Goal: Information Seeking & Learning: Learn about a topic

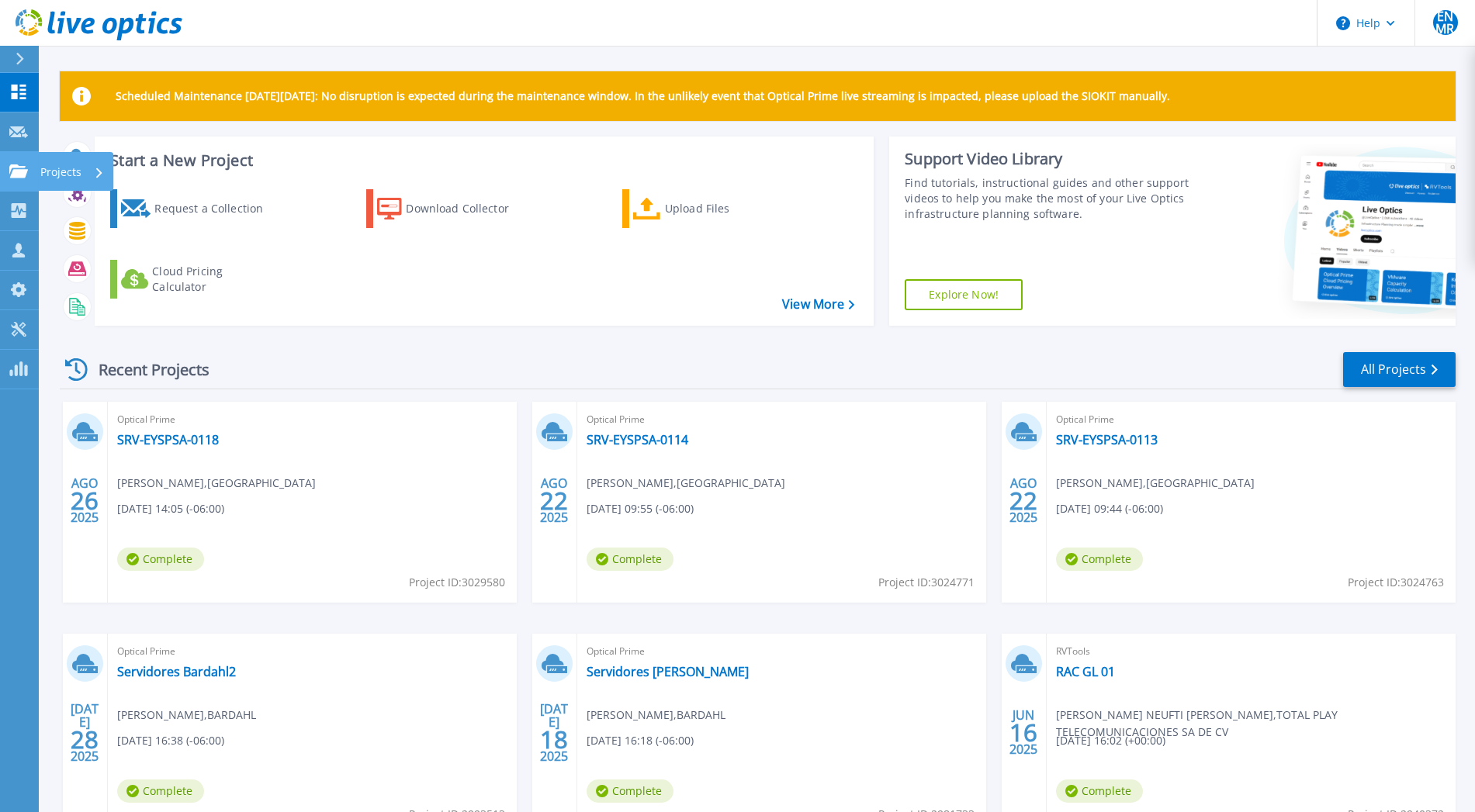
click at [21, 170] on icon at bounding box center [18, 171] width 19 height 13
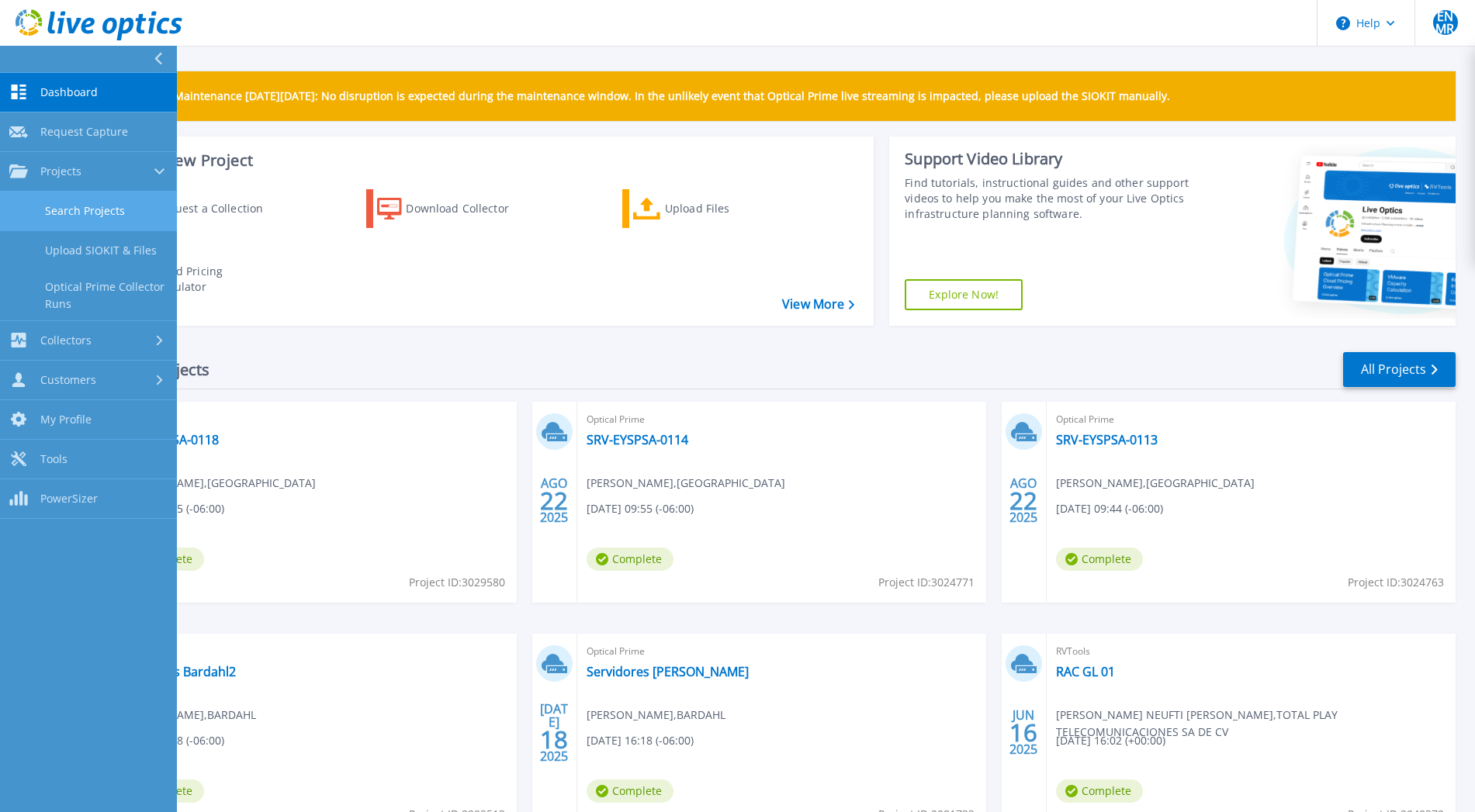
click at [90, 196] on link "Search Projects" at bounding box center [89, 211] width 177 height 39
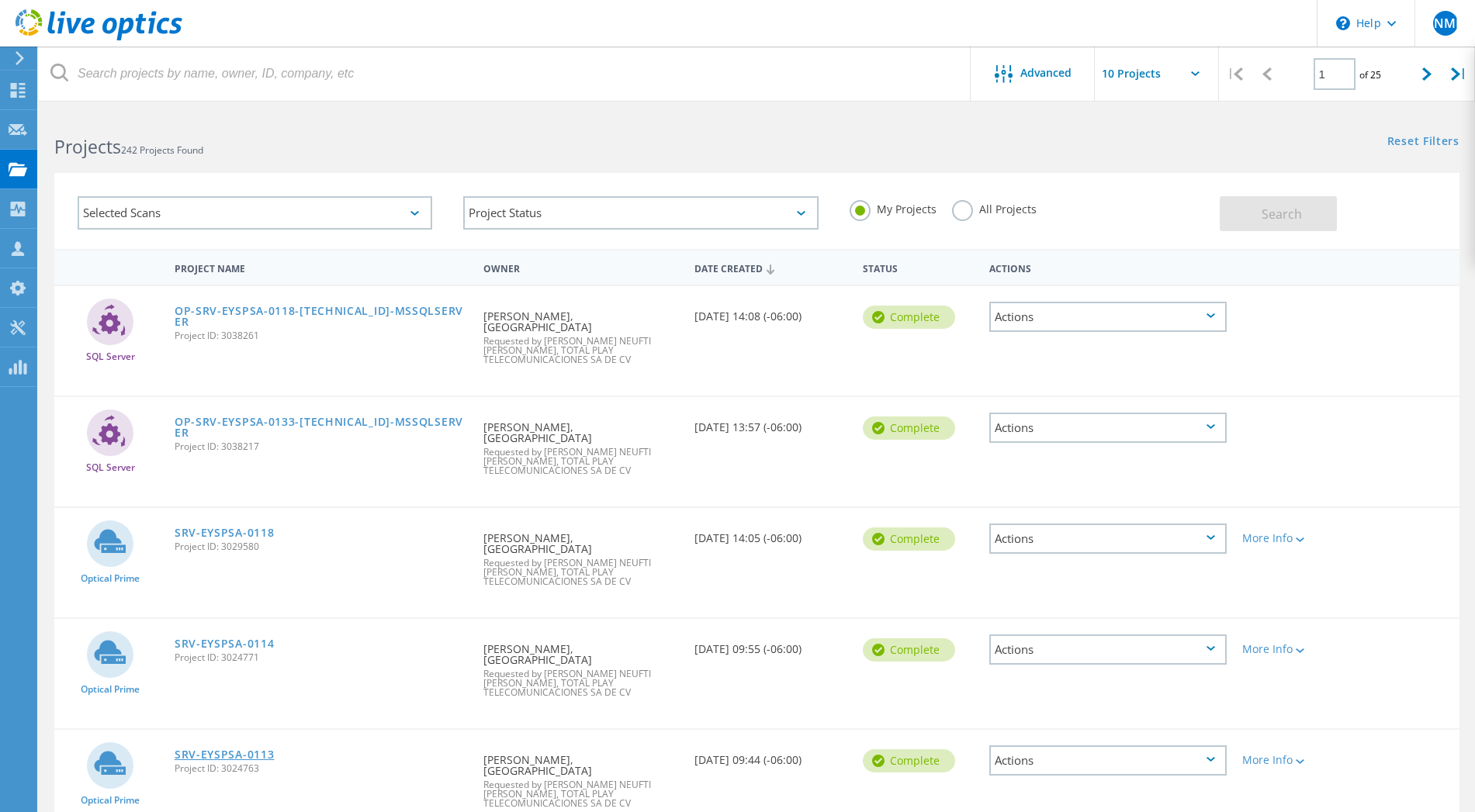
click at [225, 749] on link "SRV-EYSPSA-0113" at bounding box center [225, 755] width 100 height 11
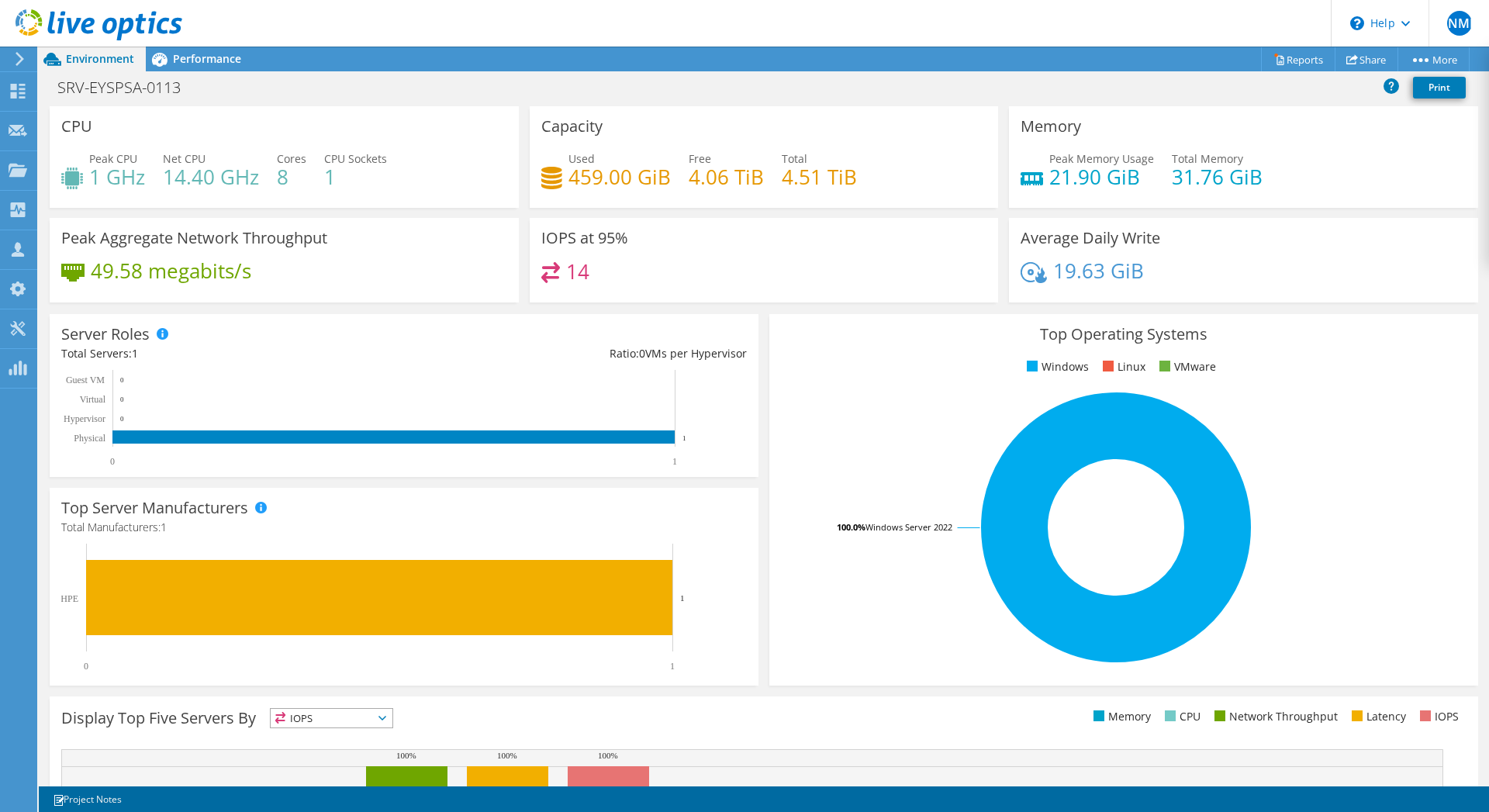
click at [1146, 173] on div "Peak Memory Usage 21.90 GiB Total Memory 31.76 GiB" at bounding box center [1244, 175] width 446 height 50
click at [193, 58] on span "Performance" at bounding box center [207, 58] width 68 height 14
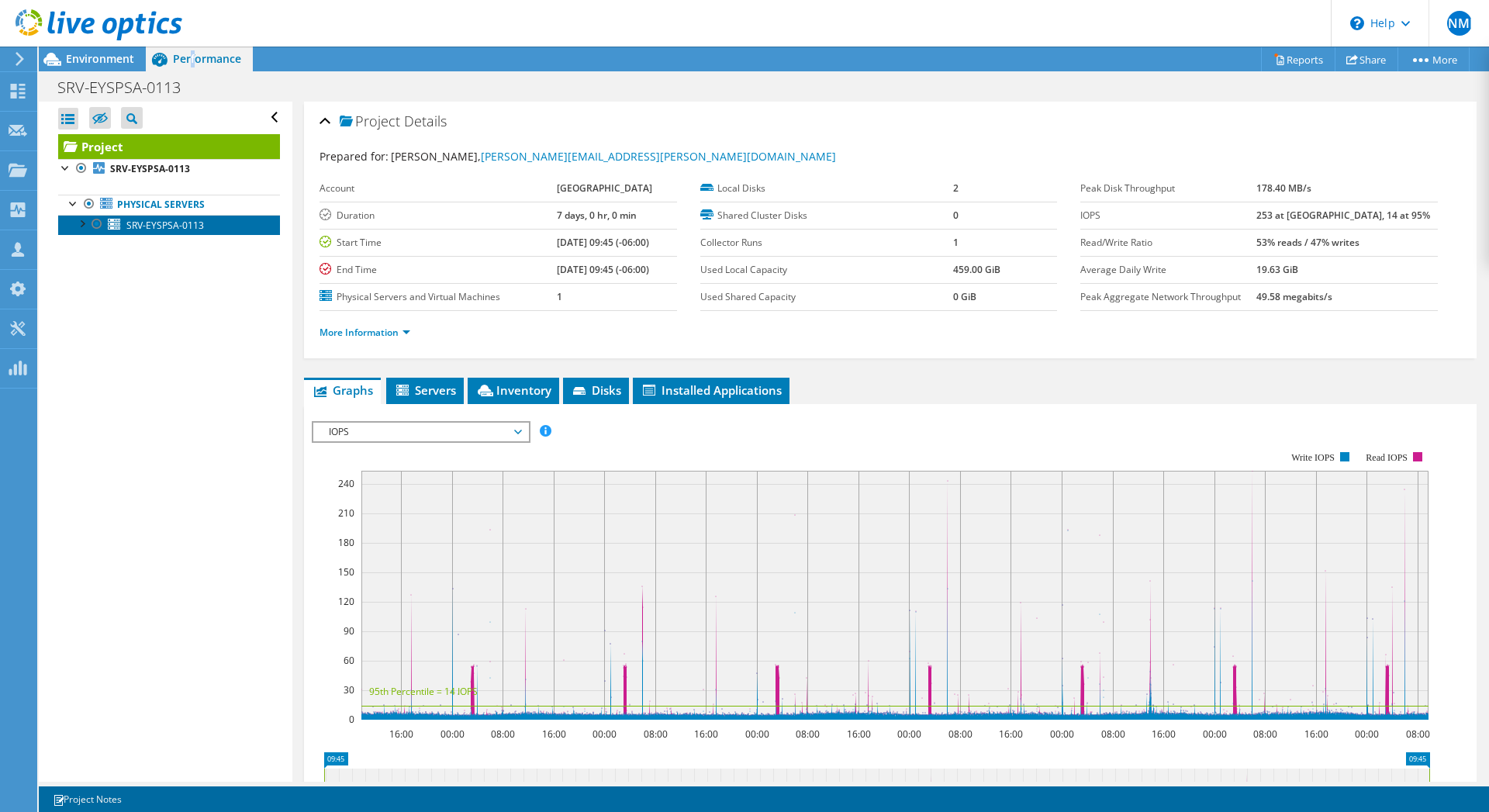
click at [188, 227] on span "SRV-EYSPSA-0113" at bounding box center [165, 225] width 78 height 13
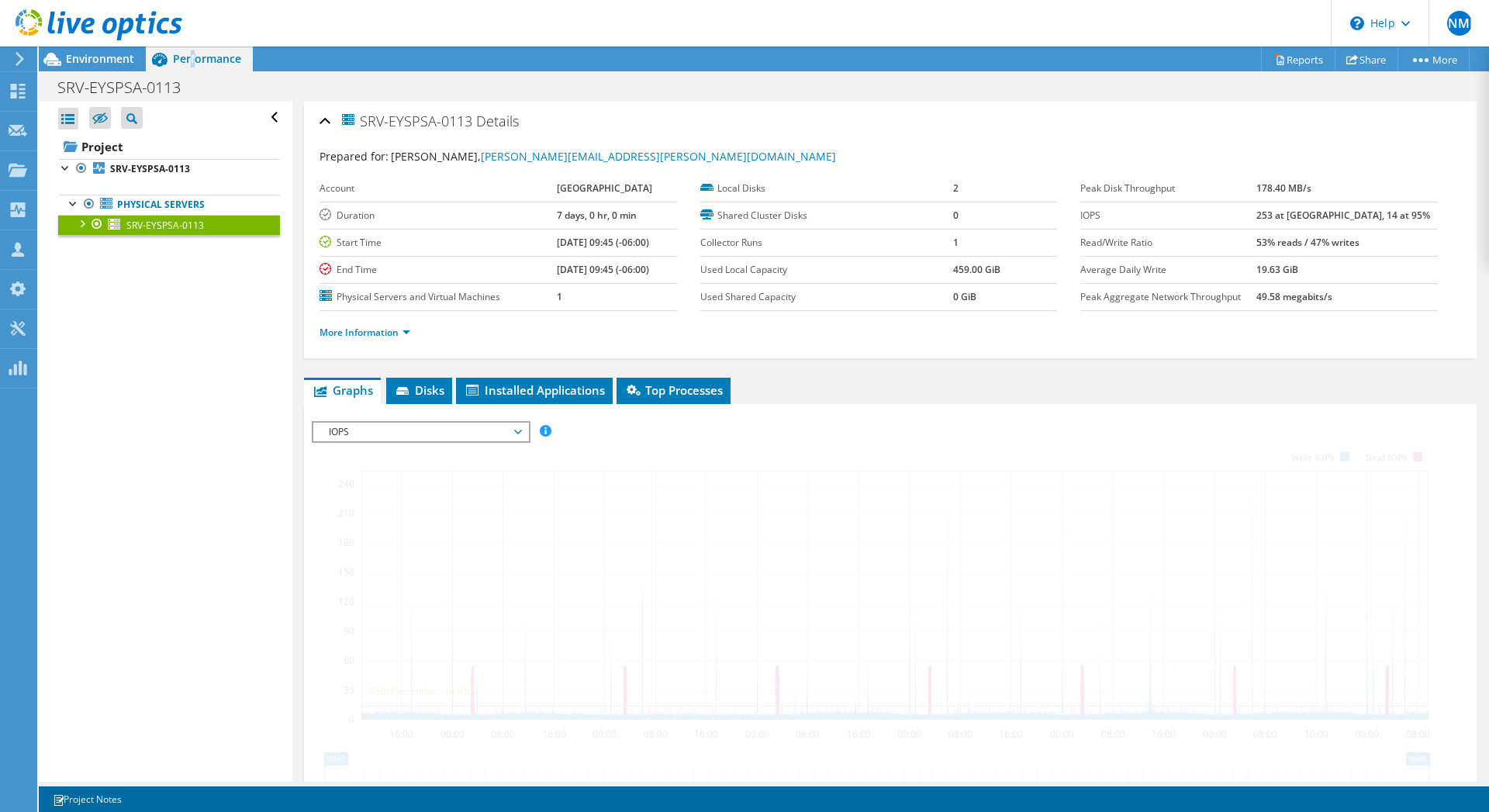
click at [504, 423] on span "IOPS" at bounding box center [421, 432] width 200 height 19
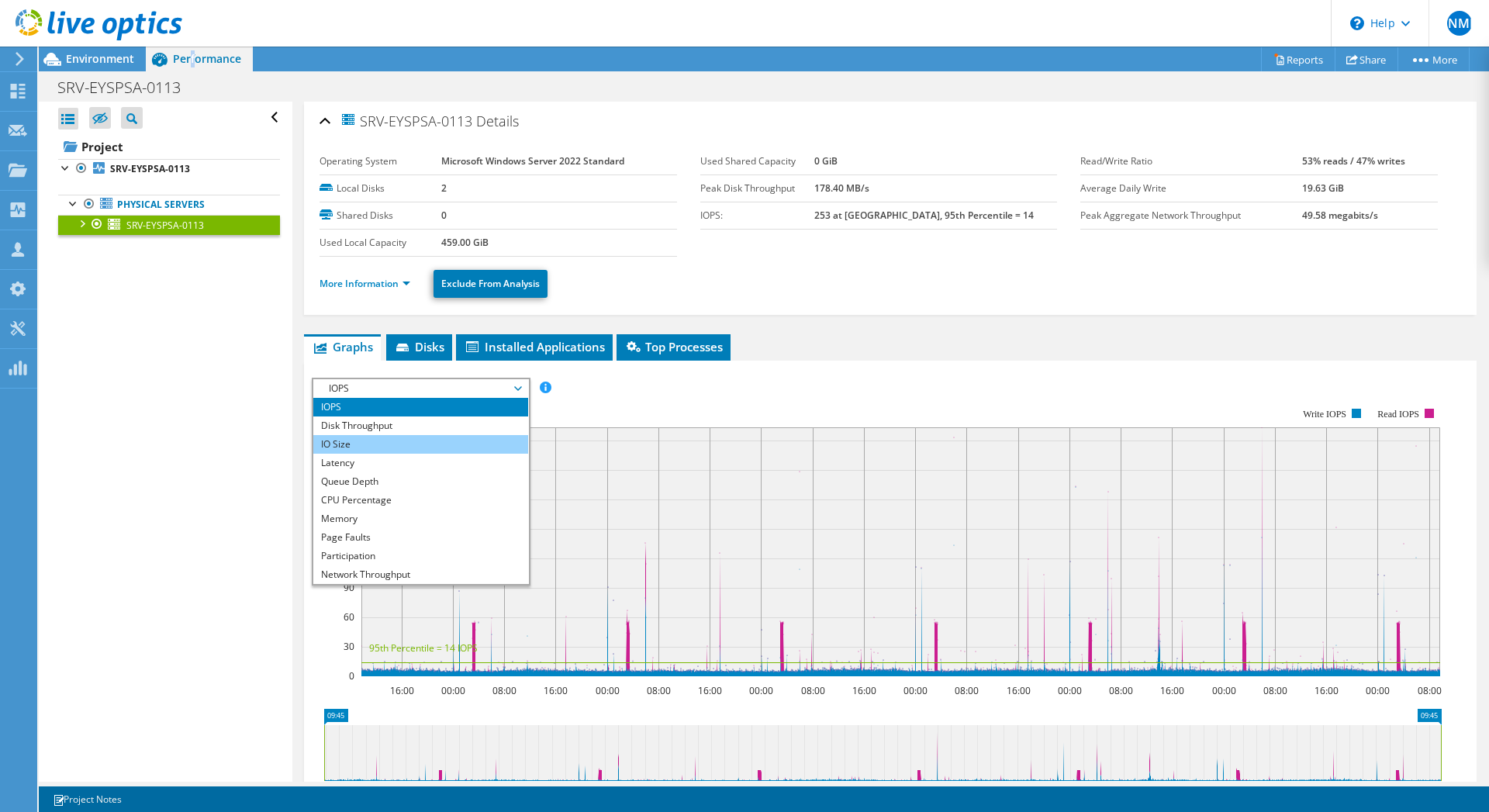
click at [513, 437] on li "IO Size" at bounding box center [421, 444] width 215 height 19
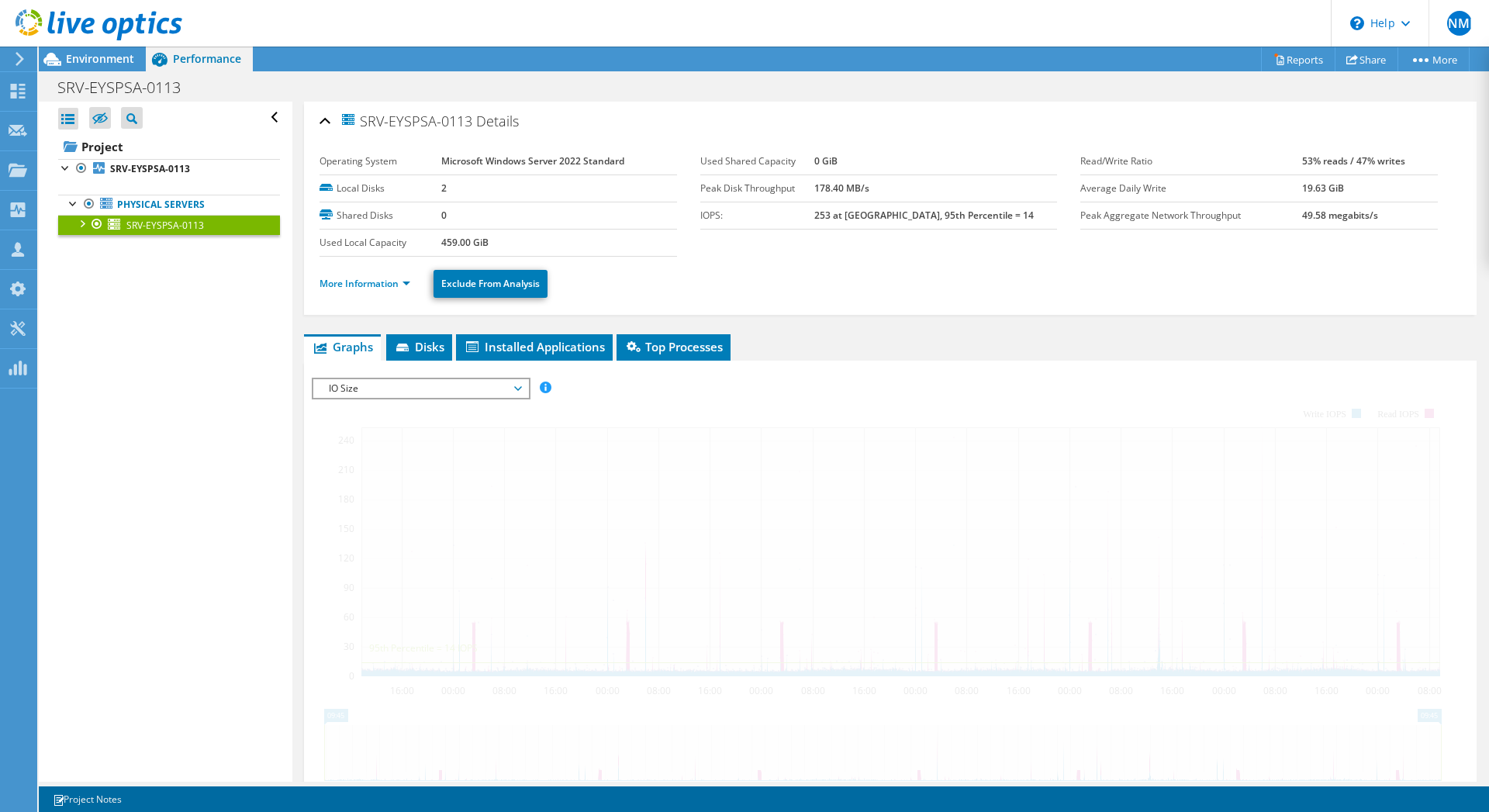
click at [515, 387] on span "IO Size" at bounding box center [421, 389] width 200 height 19
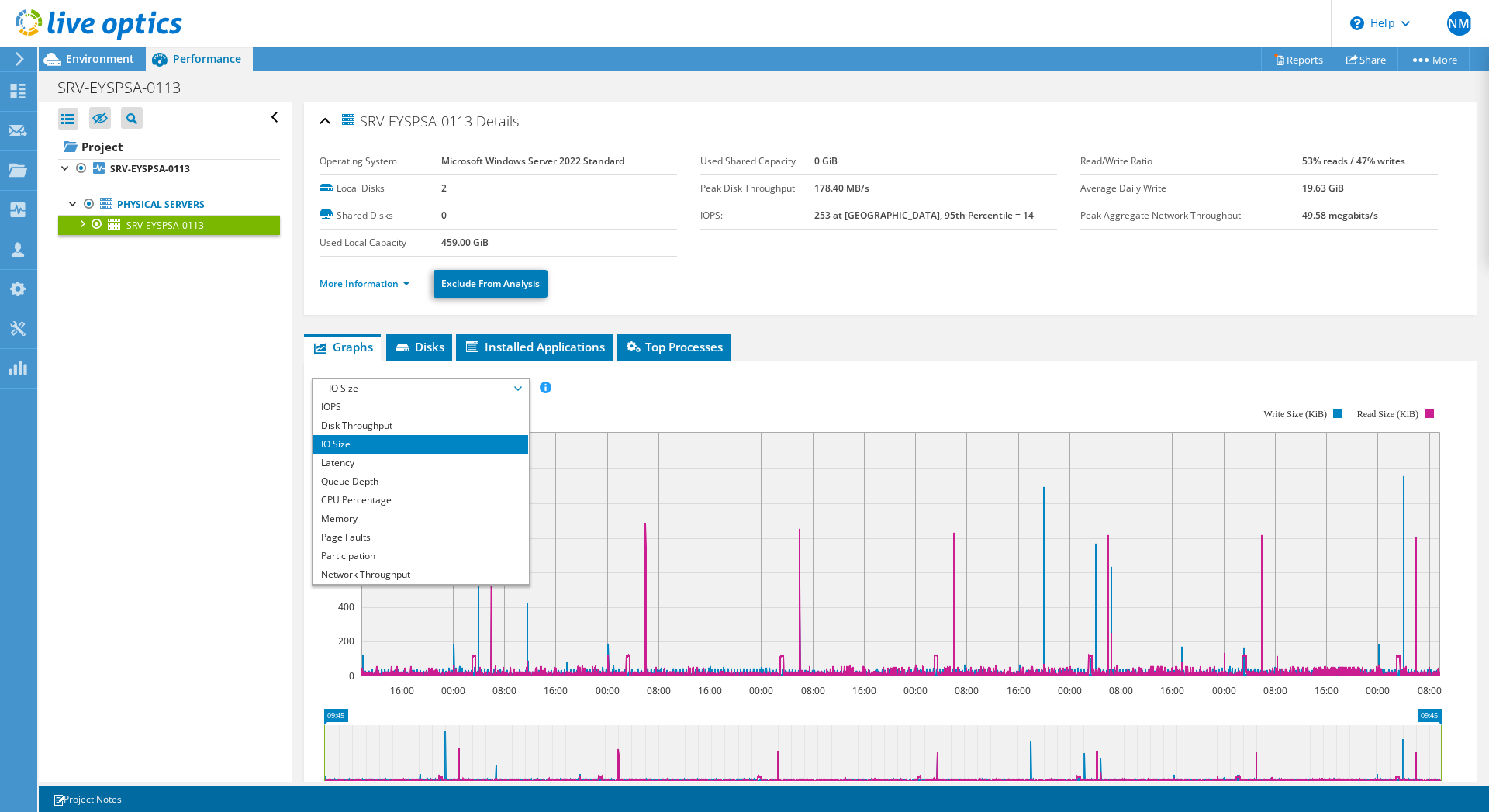
click at [513, 388] on span "IO Size" at bounding box center [421, 389] width 200 height 19
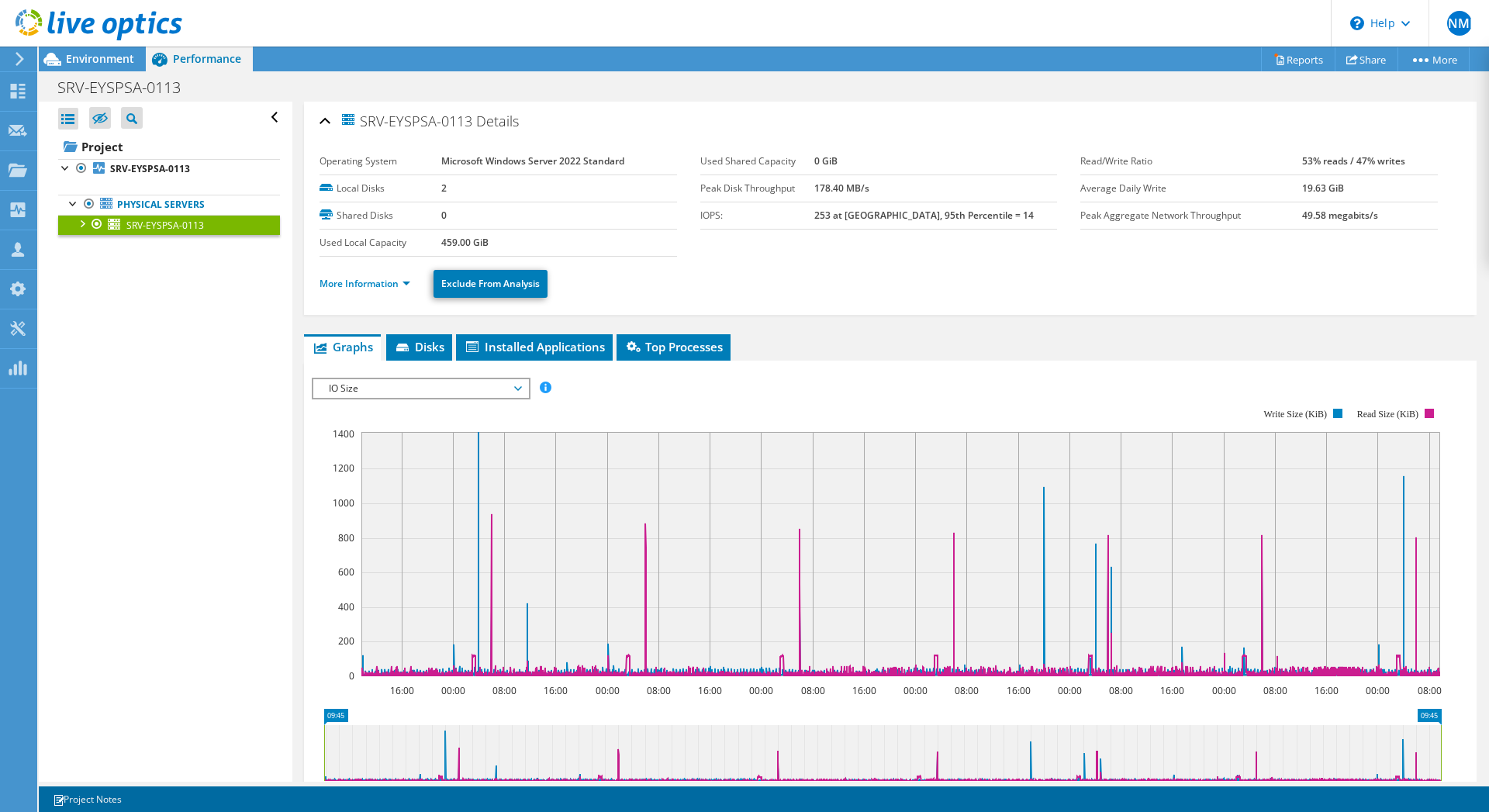
click at [513, 386] on span "IO Size" at bounding box center [421, 389] width 200 height 19
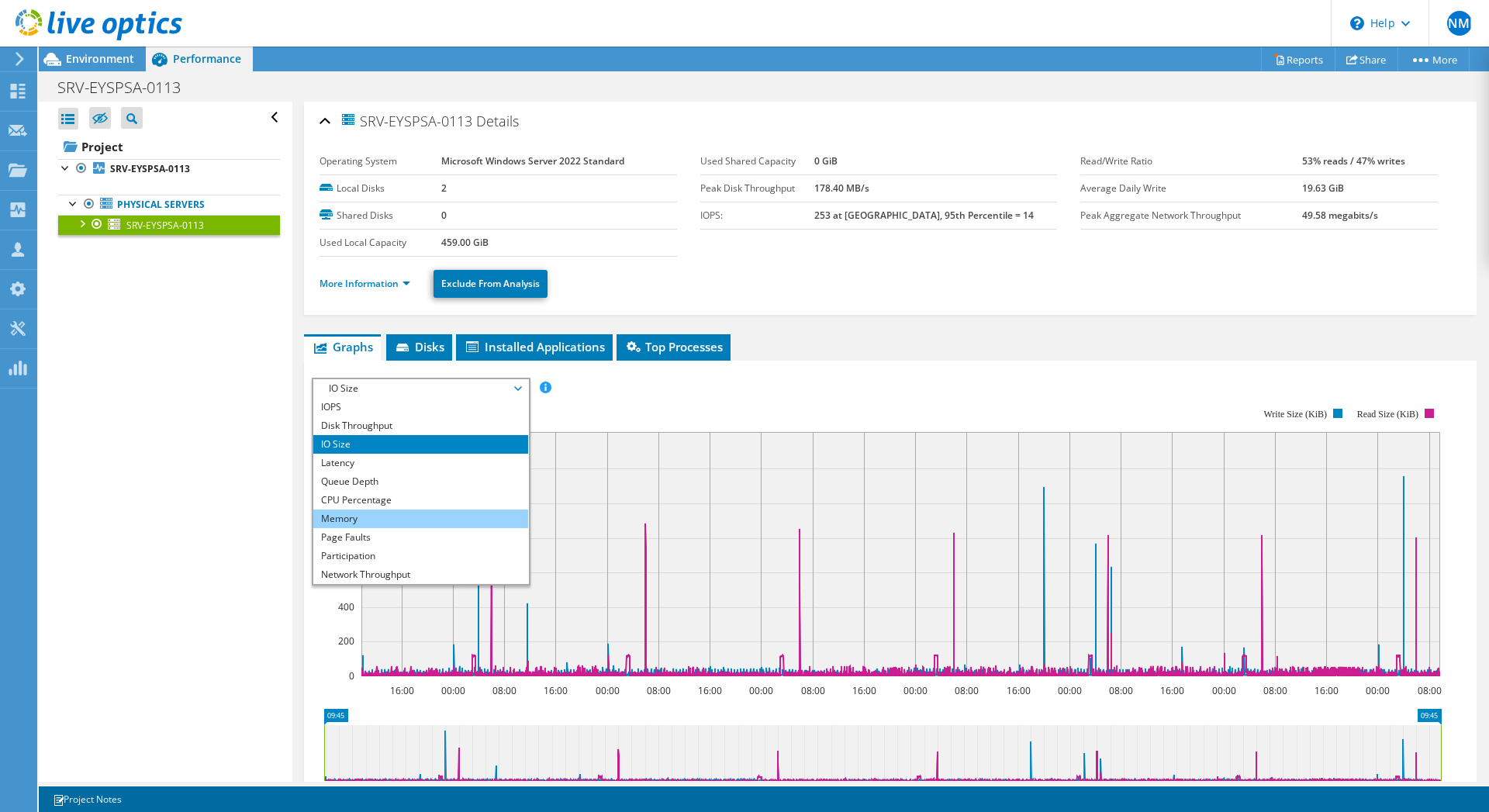
click at [378, 519] on li "Memory" at bounding box center [421, 518] width 215 height 19
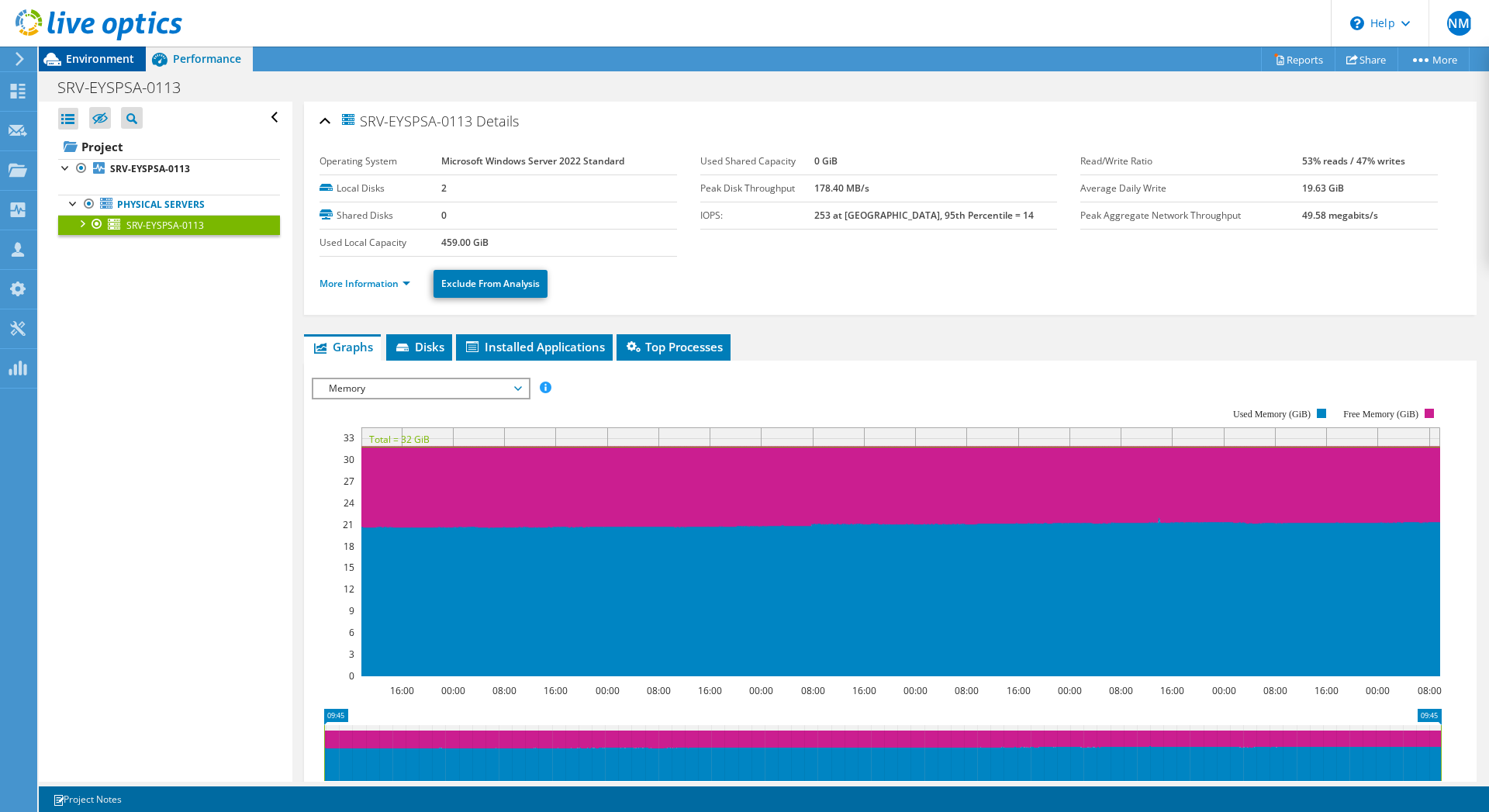
click at [113, 66] on div "Environment" at bounding box center [92, 59] width 107 height 25
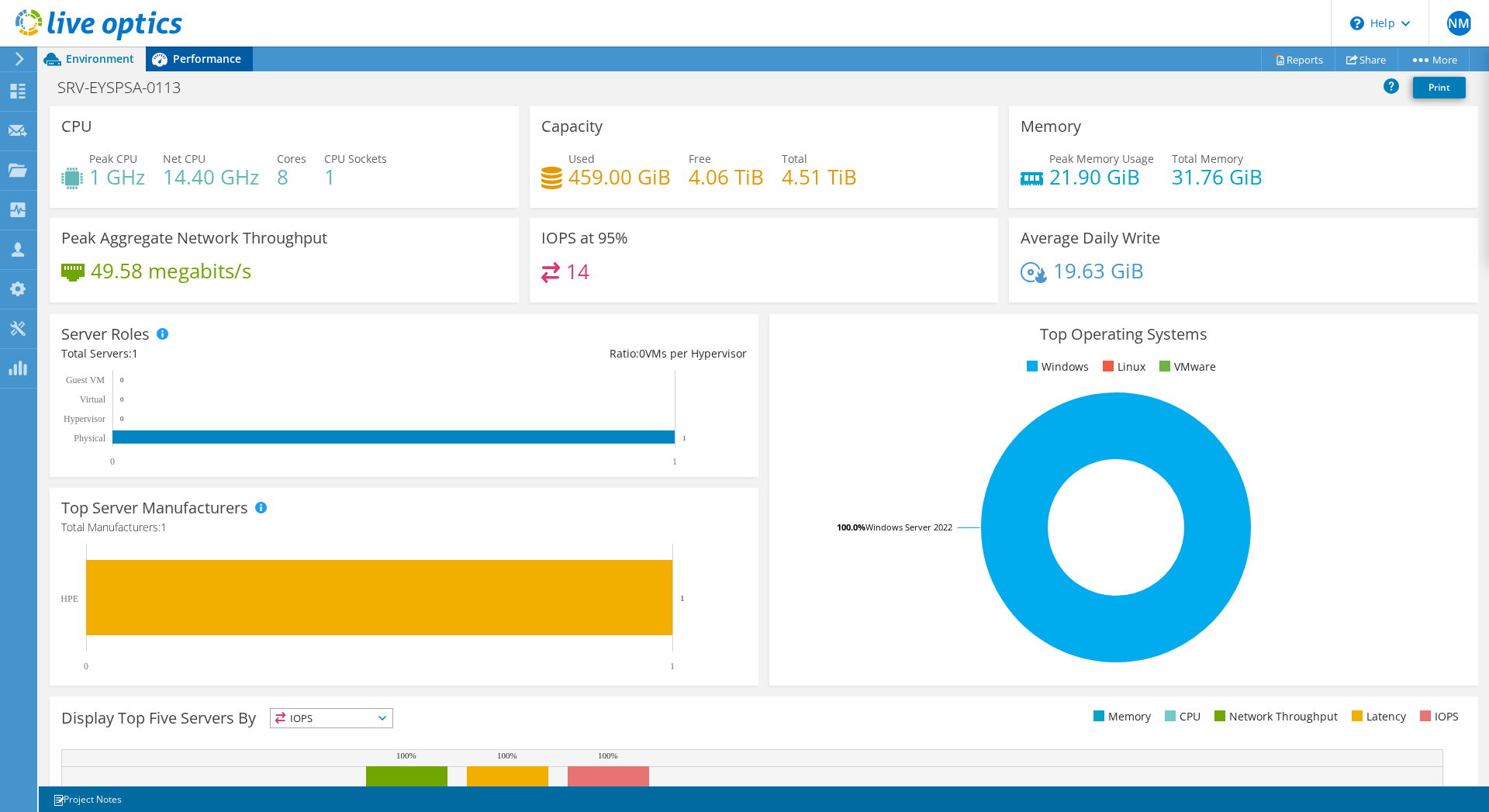
click at [211, 61] on span "Performance" at bounding box center [207, 58] width 68 height 14
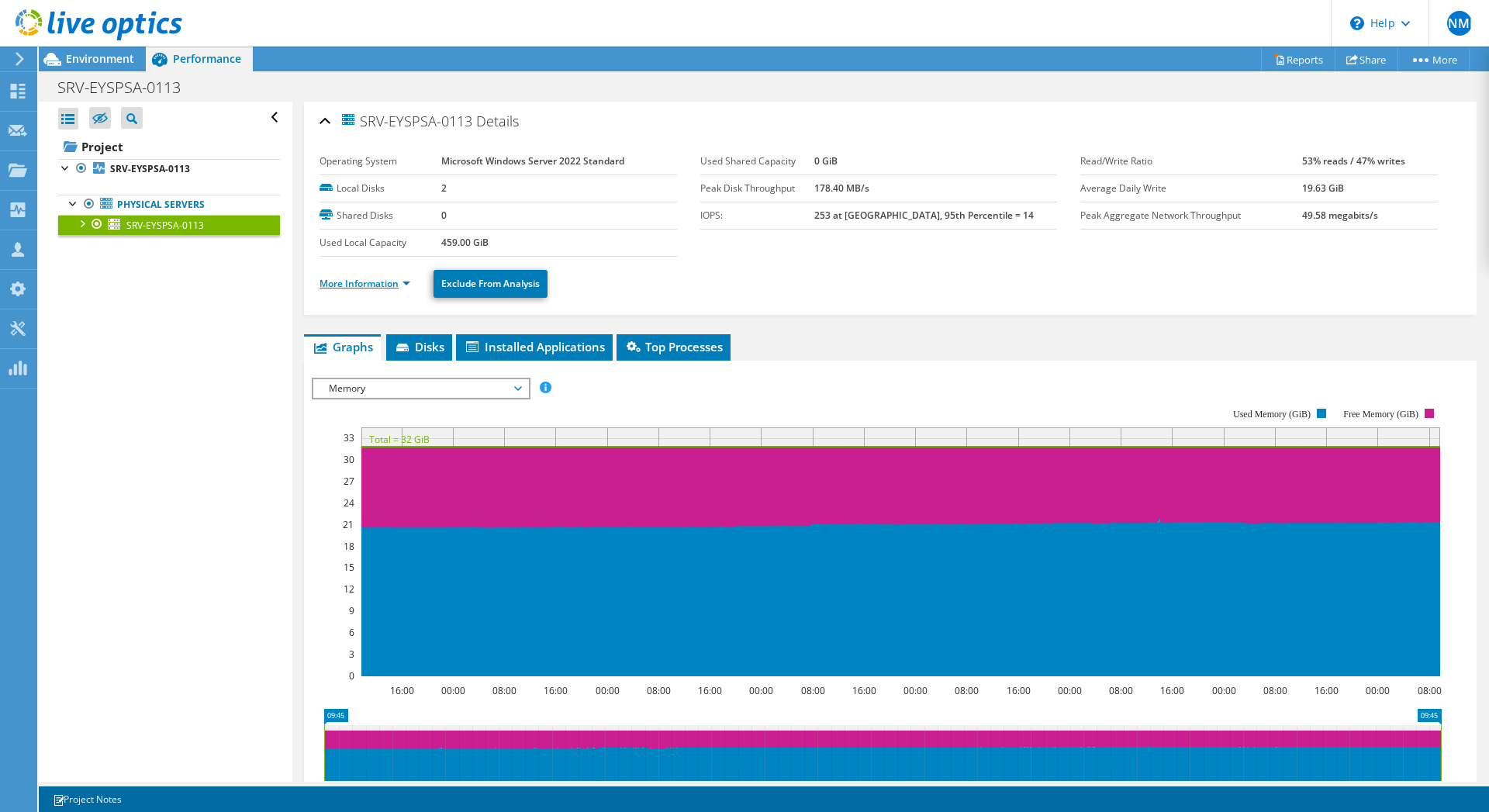
click at [406, 284] on link "More Information" at bounding box center [364, 283] width 90 height 13
click at [268, 294] on div "Open All Close All Hide Excluded Nodes Project Tree Filter" at bounding box center [165, 441] width 252 height 680
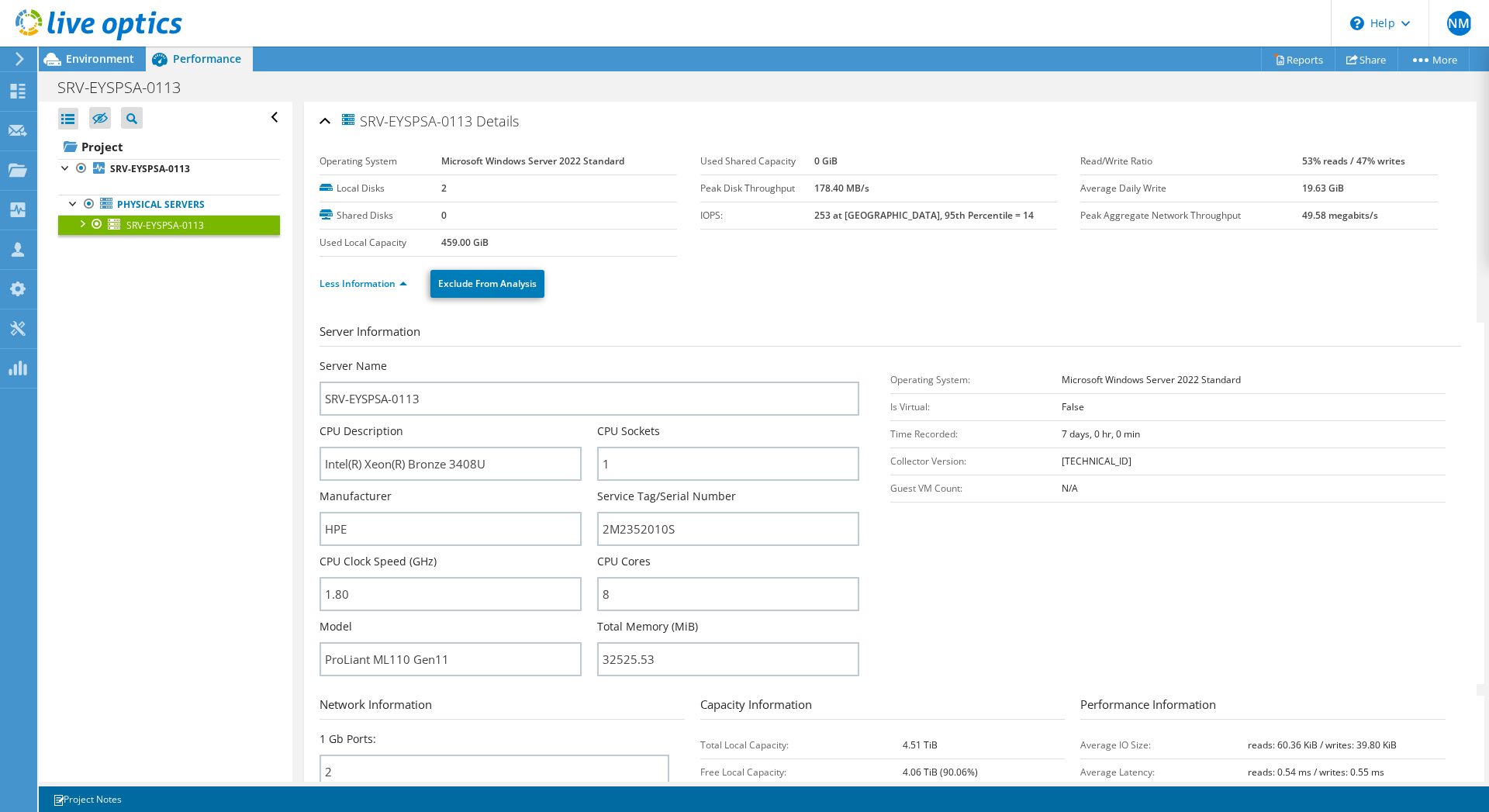
click at [623, 319] on div "Server Information Server Name SRV-EYSPSA-0113 CPU Description Intel(R) Xeon(R)…" at bounding box center [890, 662] width 1142 height 704
